Goal: Find specific page/section: Find specific page/section

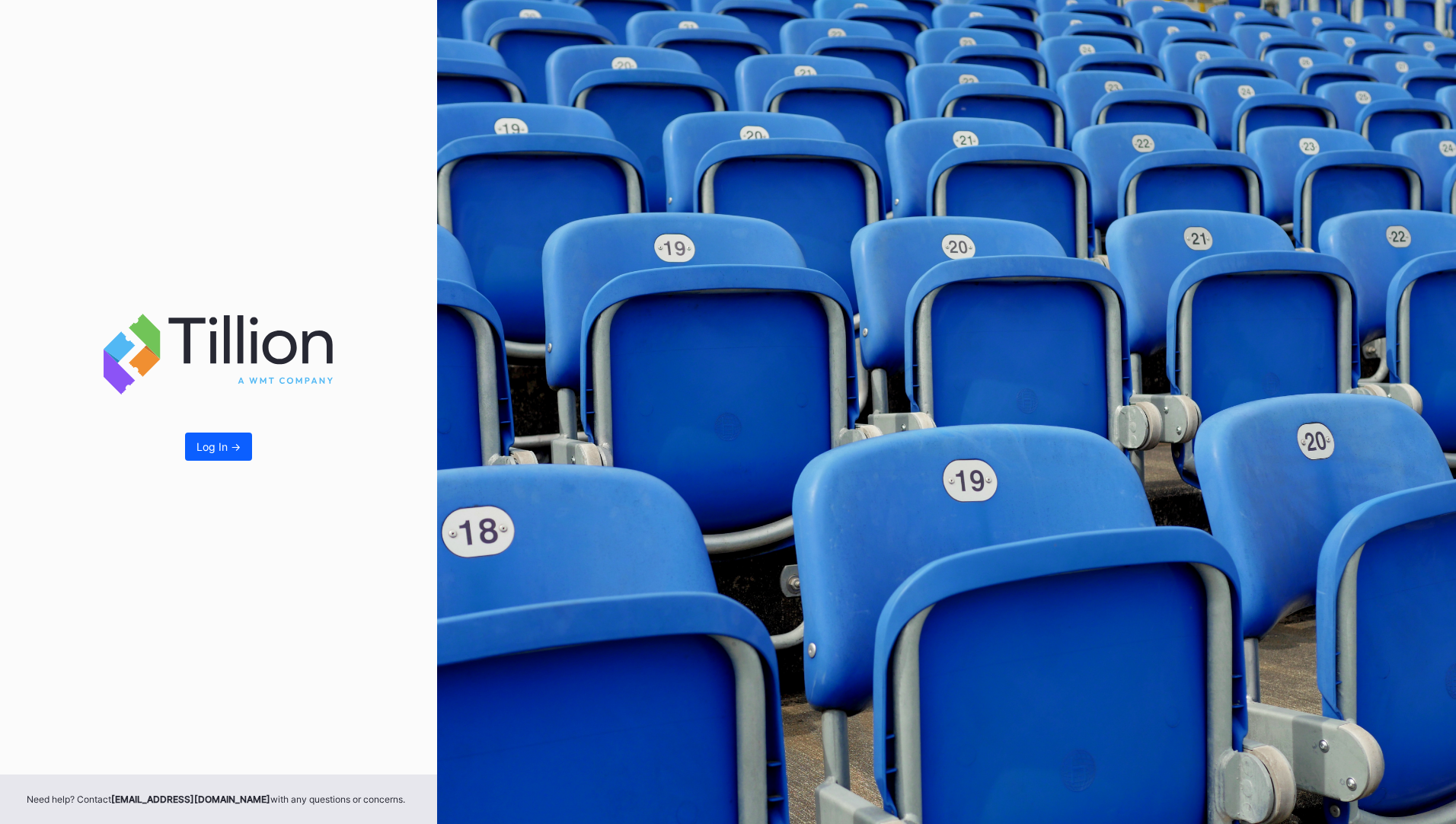
click at [182, 450] on div "Log In ->" at bounding box center [218, 387] width 437 height 775
click at [205, 449] on div "Log In ->" at bounding box center [218, 446] width 44 height 13
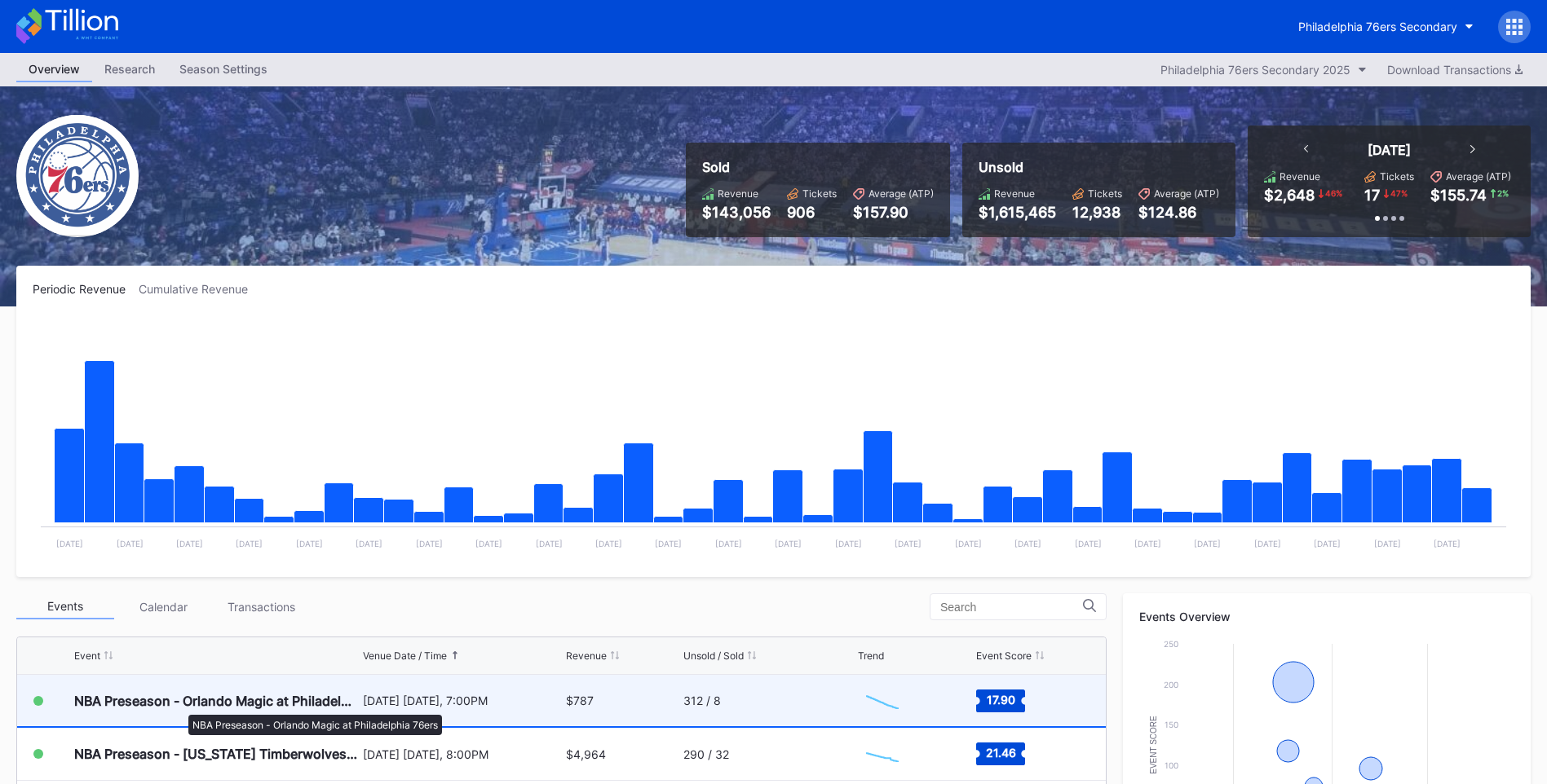
click at [180, 706] on div "NBA Preseason - Orlando Magic at Philadelphia 76ers" at bounding box center [216, 701] width 285 height 17
